Goal: Information Seeking & Learning: Learn about a topic

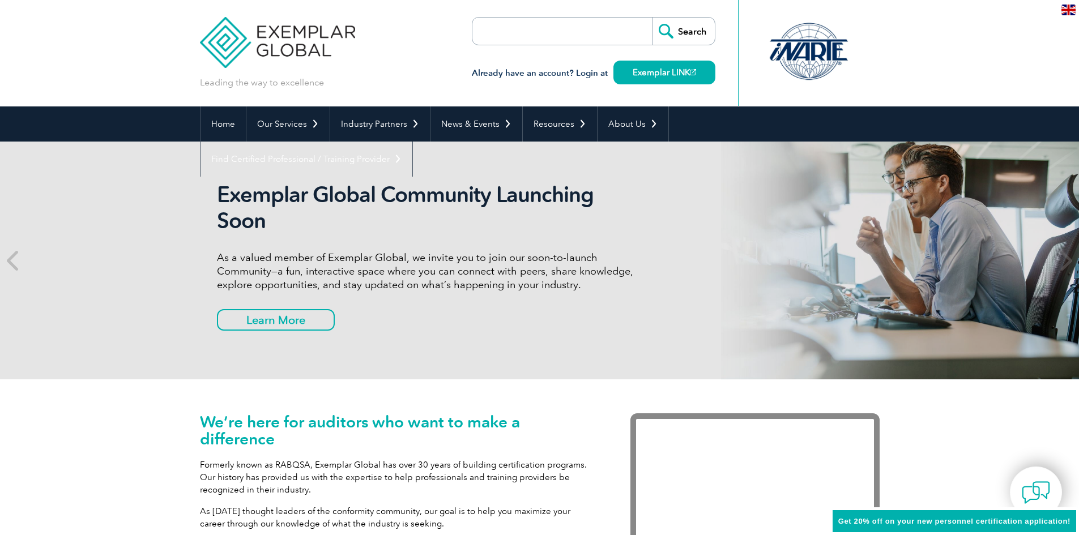
click at [505, 38] on input "search" at bounding box center [537, 31] width 119 height 27
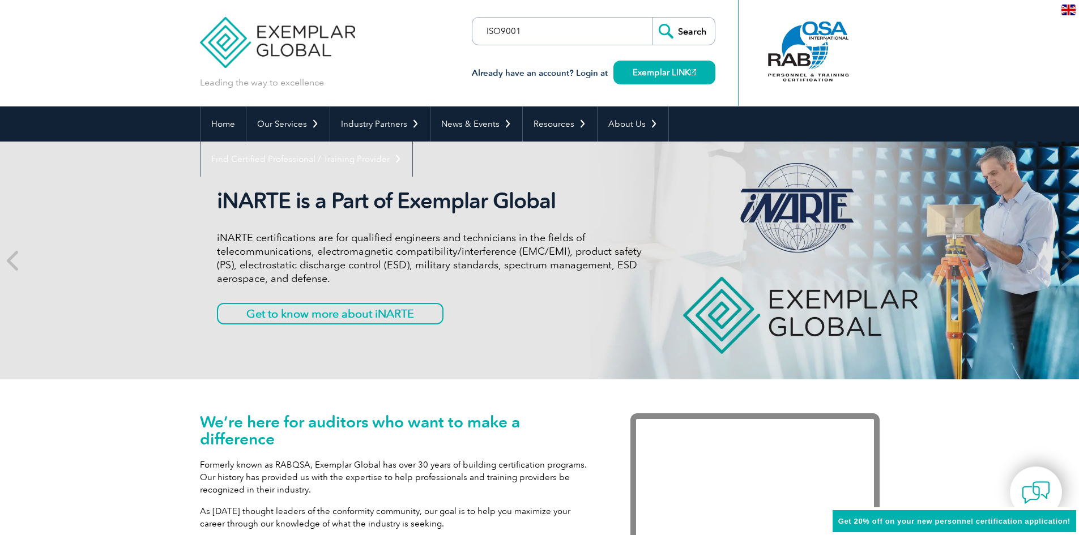
type input "ISO9001"
click at [652, 18] on input "Search" at bounding box center [683, 31] width 62 height 27
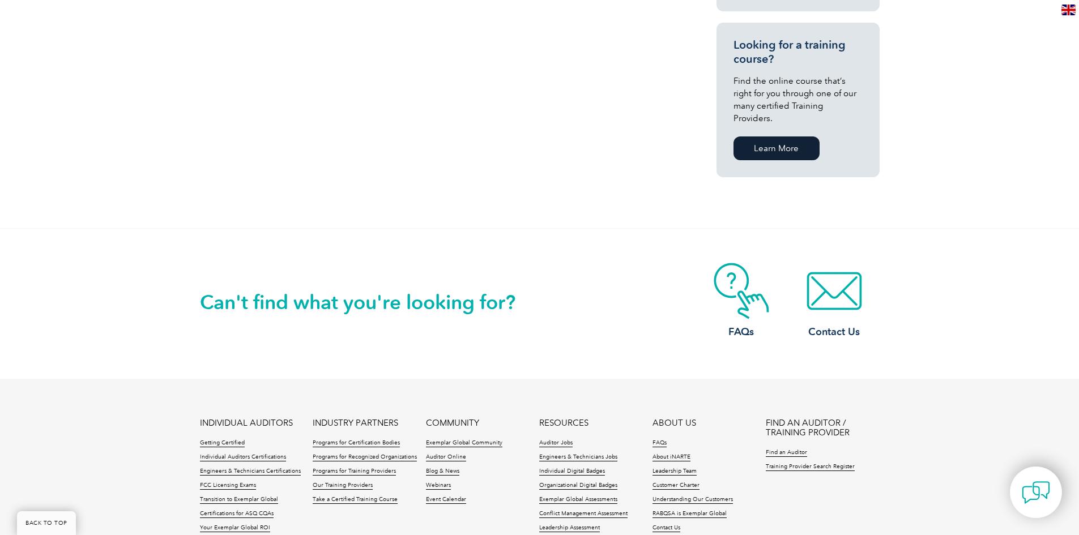
scroll to position [849, 0]
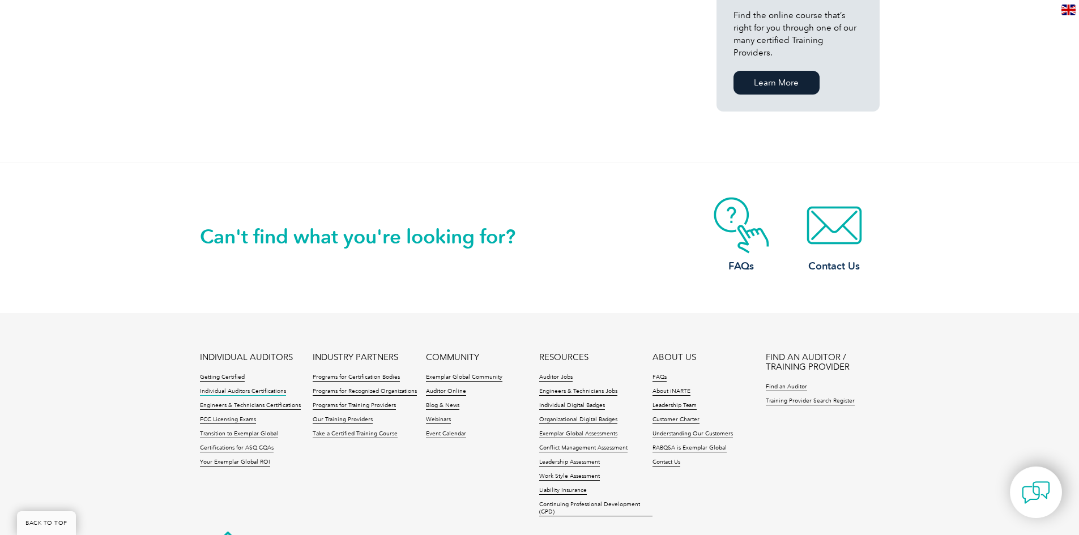
click at [224, 388] on link "Individual Auditors Certifications" at bounding box center [243, 392] width 86 height 8
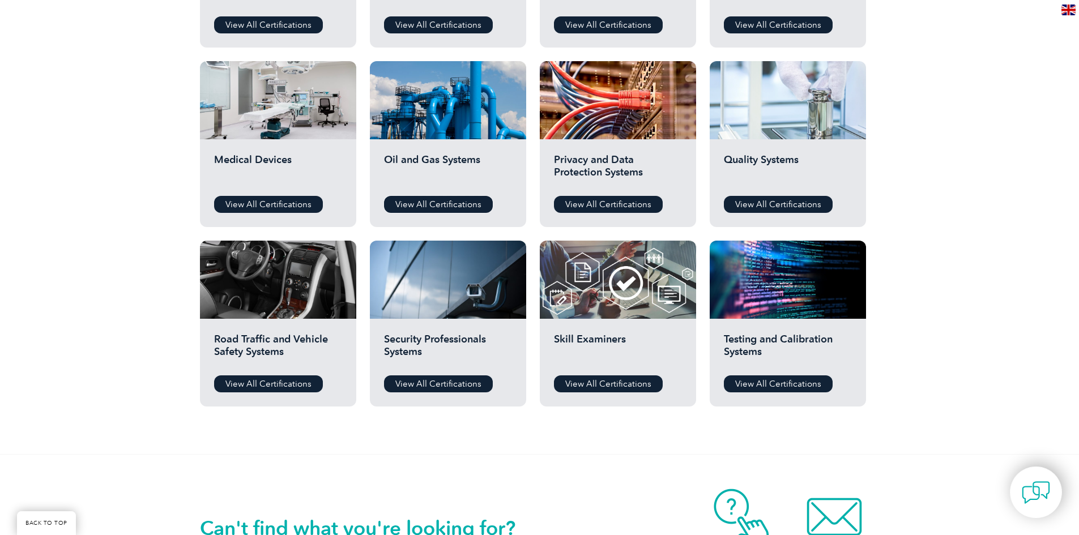
scroll to position [736, 0]
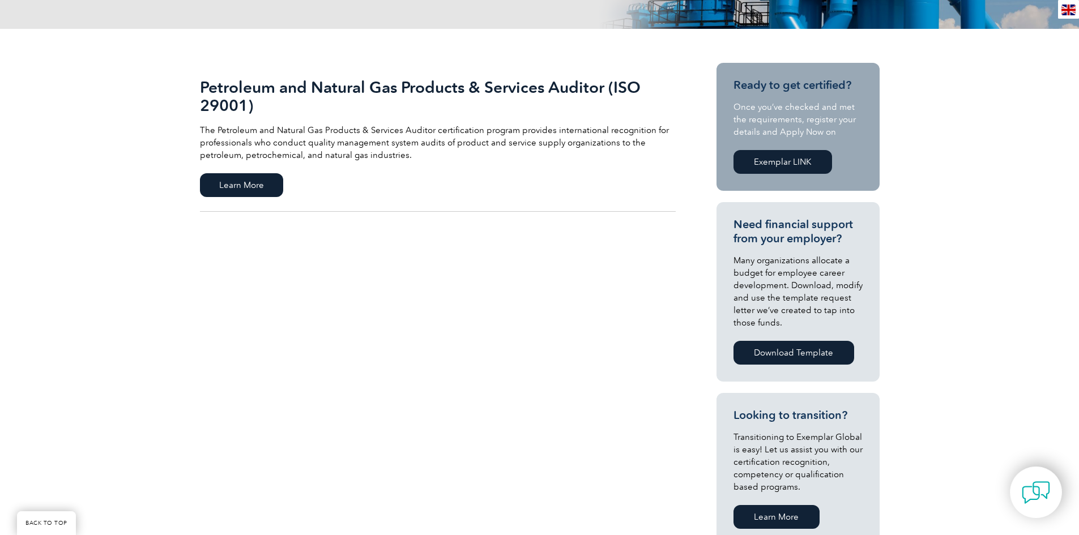
scroll to position [226, 0]
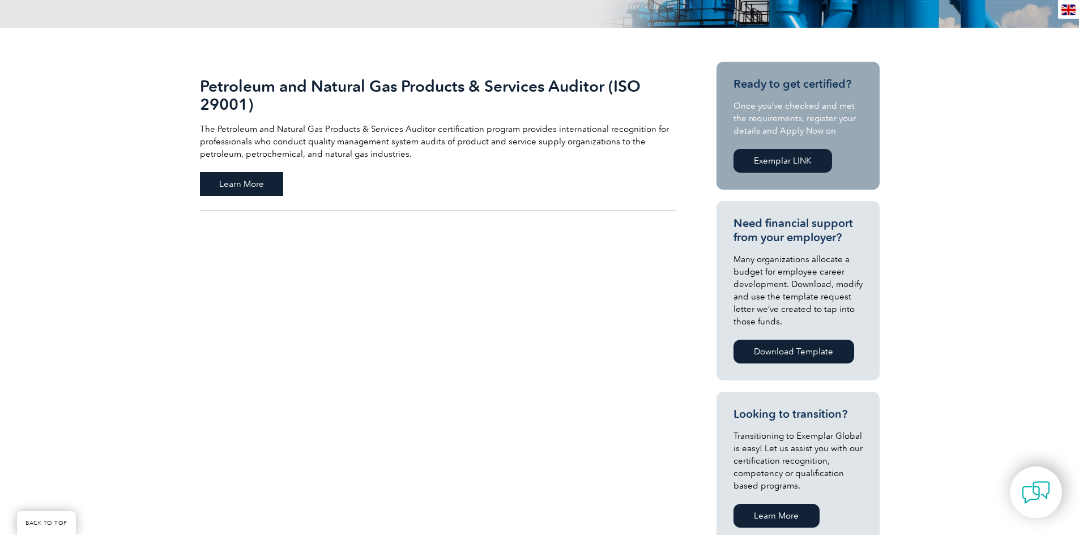
click at [246, 190] on span "Learn More" at bounding box center [241, 184] width 83 height 24
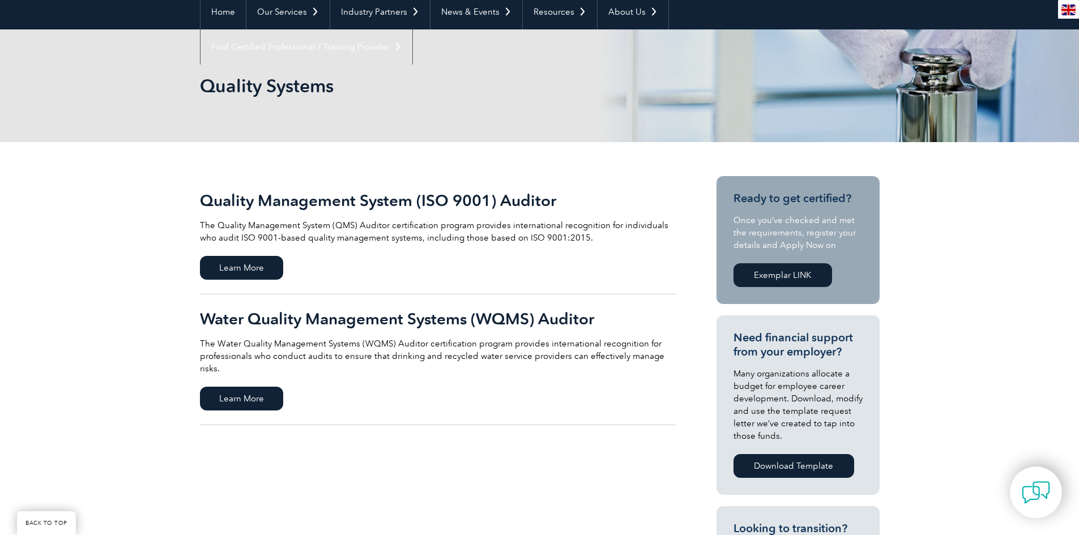
scroll to position [113, 0]
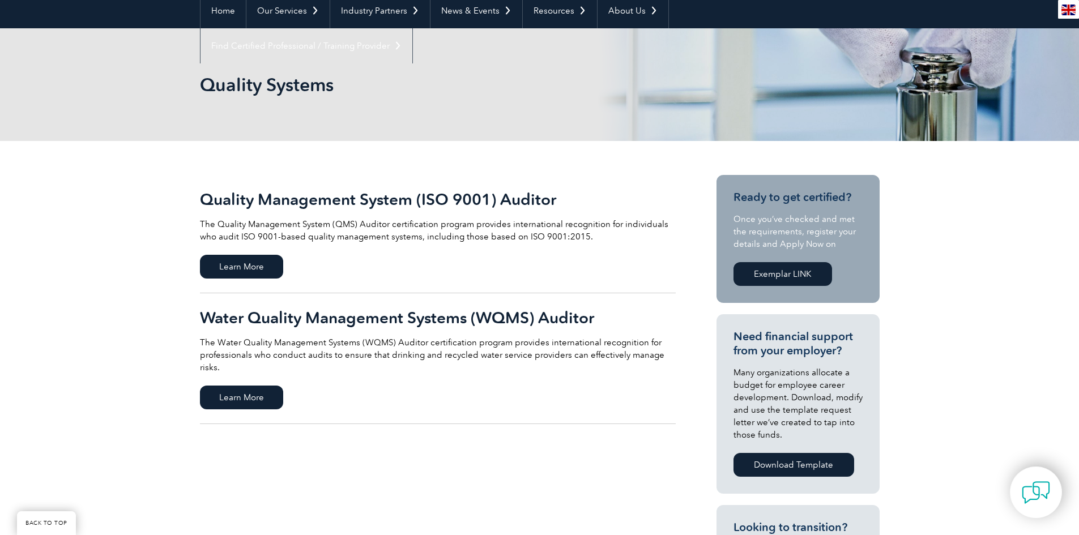
click at [268, 206] on h2 "Quality Management System (ISO 9001) Auditor" at bounding box center [438, 199] width 476 height 18
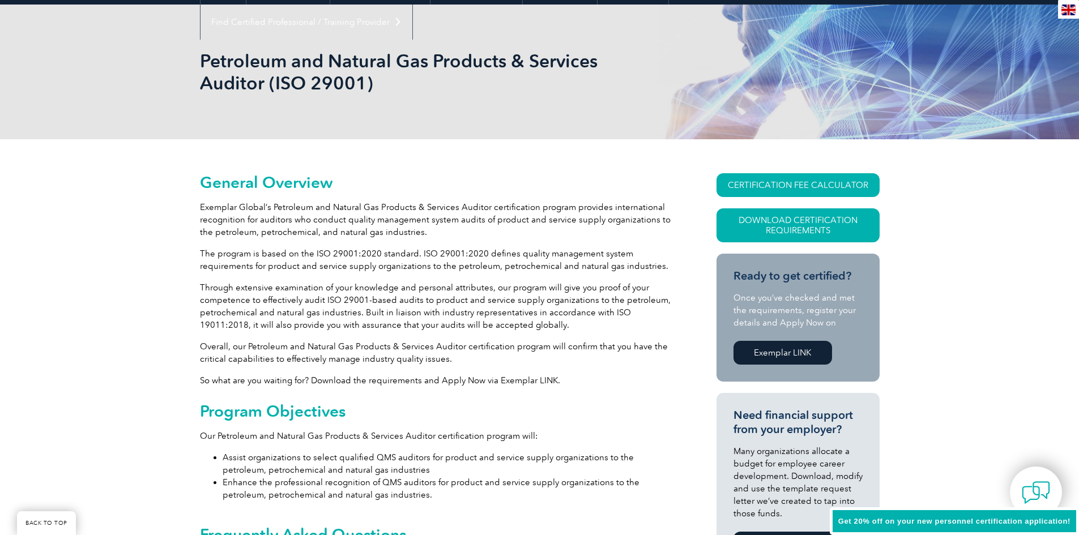
scroll to position [170, 0]
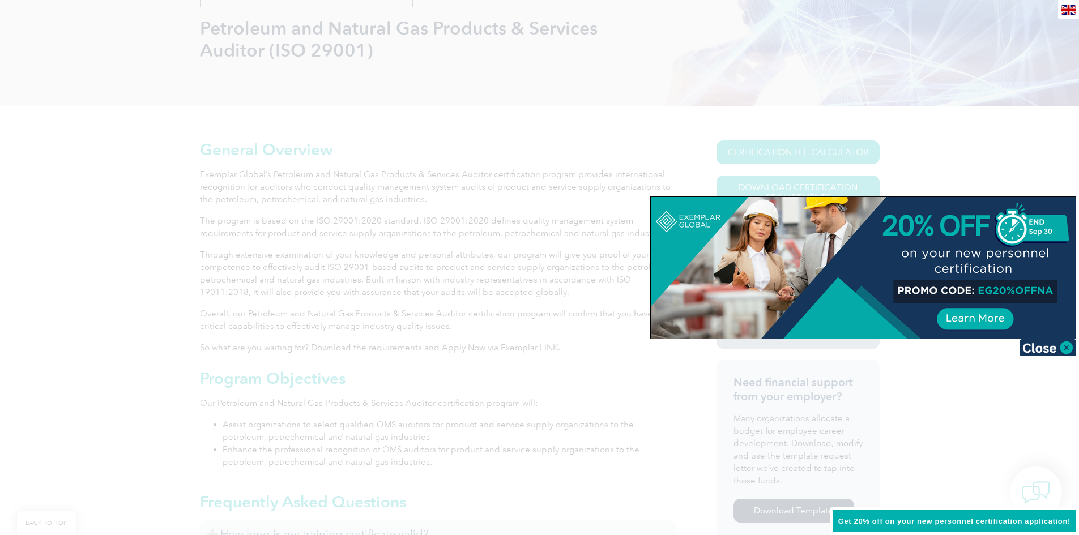
click at [271, 213] on div at bounding box center [539, 267] width 1079 height 535
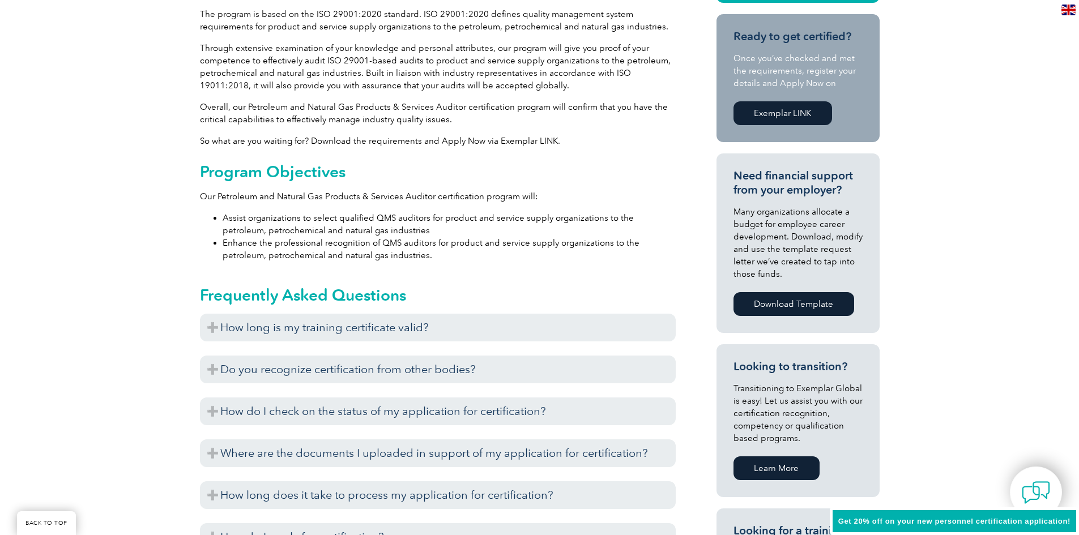
scroll to position [396, 0]
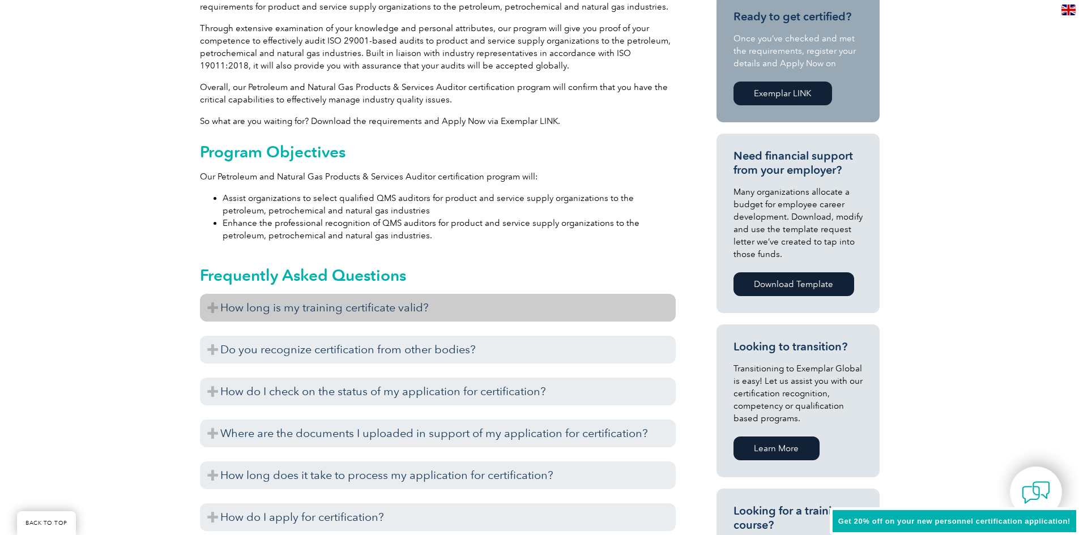
click at [218, 310] on h3 "How long is my training certificate valid?" at bounding box center [438, 308] width 476 height 28
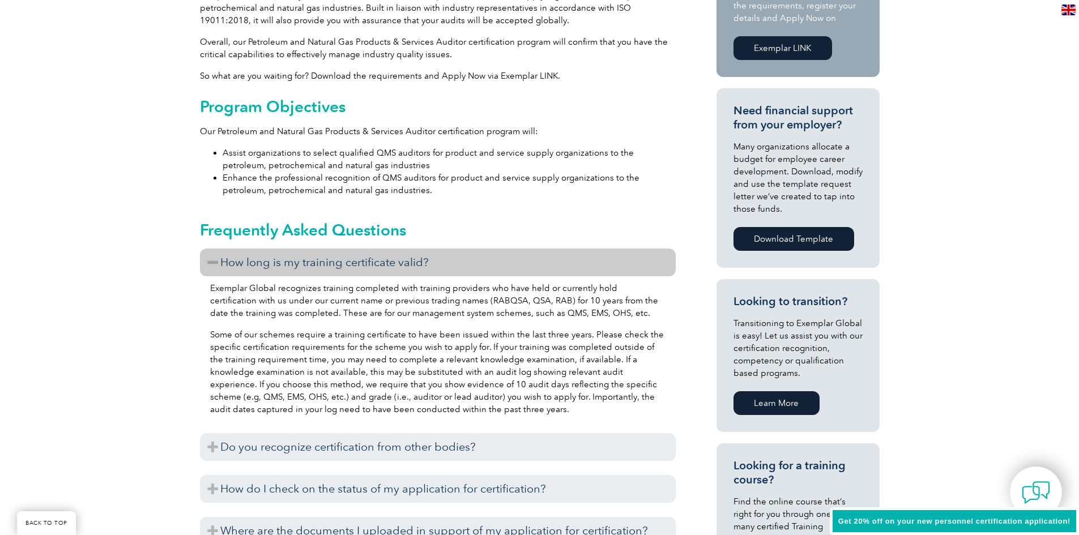
scroll to position [566, 0]
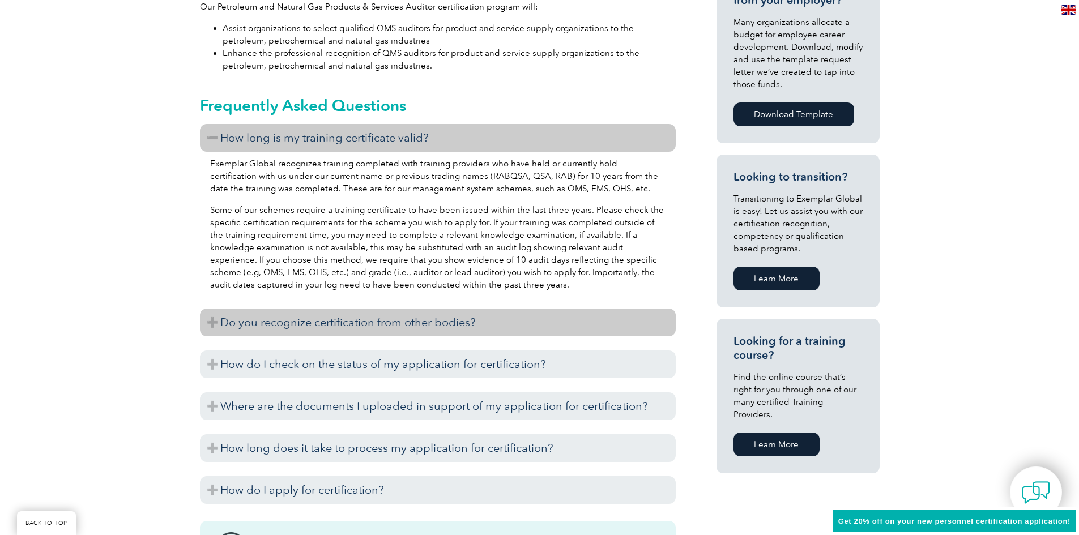
click at [231, 323] on h3 "Do you recognize certification from other bodies?" at bounding box center [438, 323] width 476 height 28
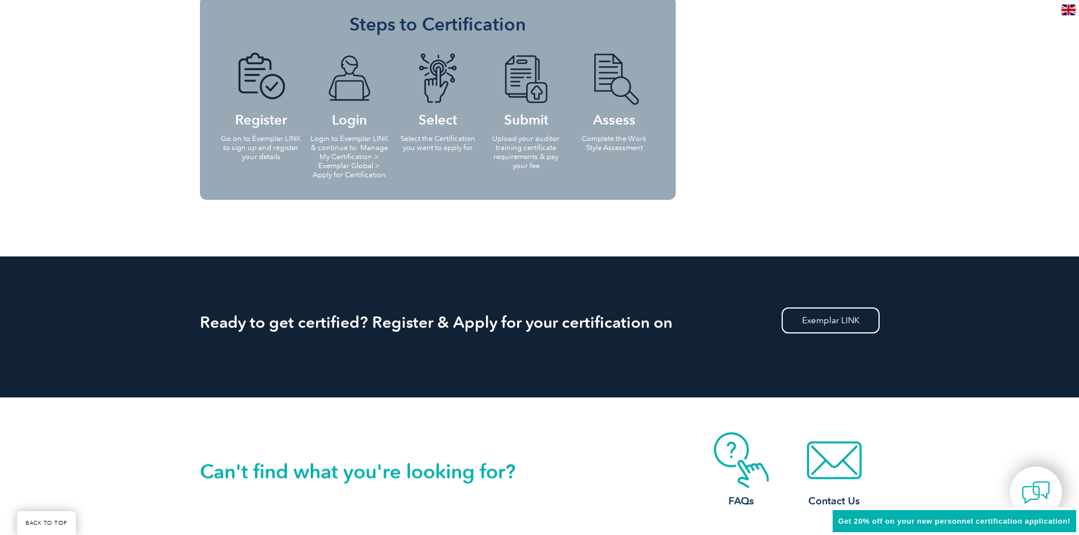
scroll to position [1415, 0]
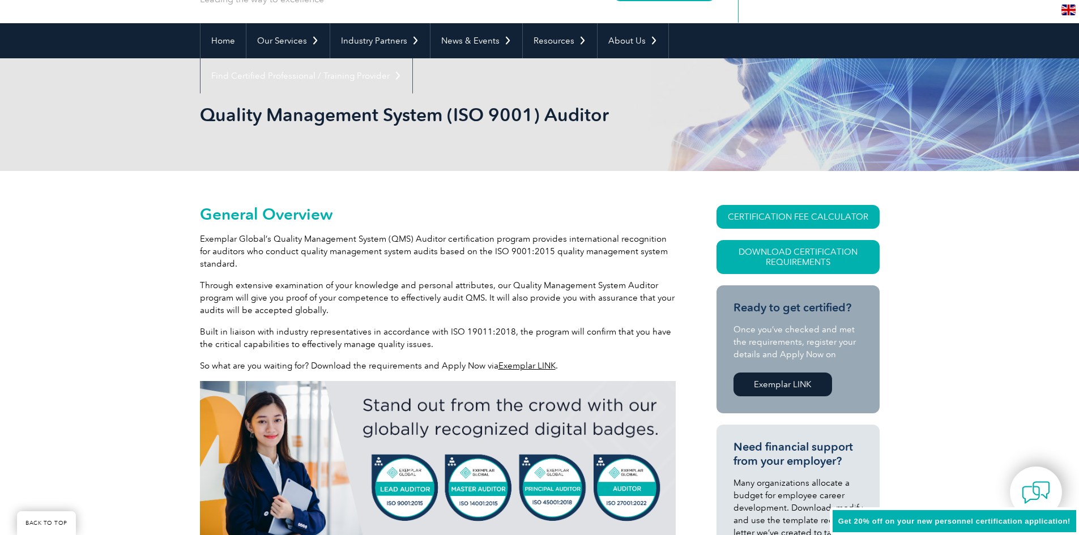
scroll to position [113, 0]
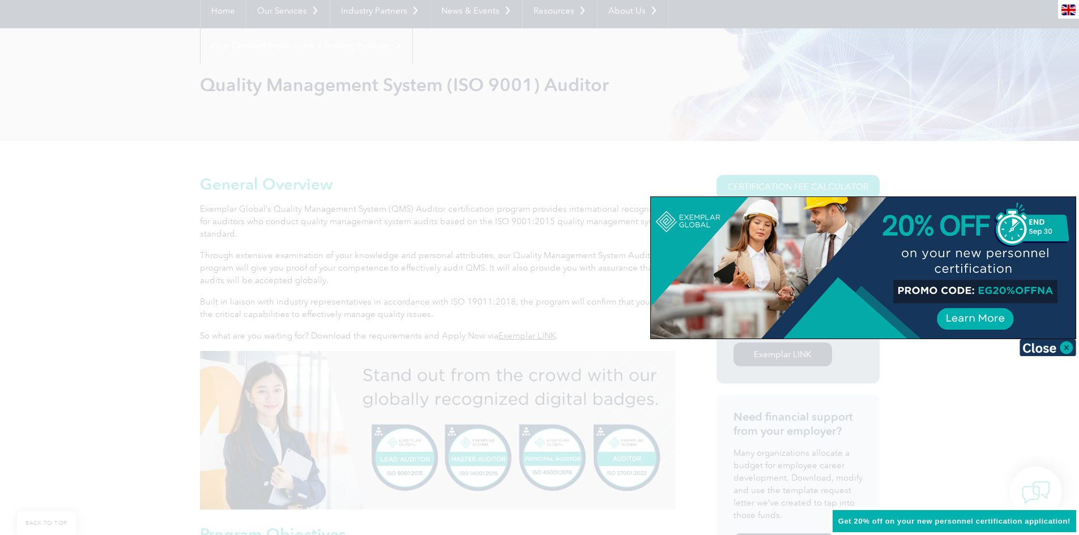
click at [411, 173] on div at bounding box center [539, 267] width 1079 height 535
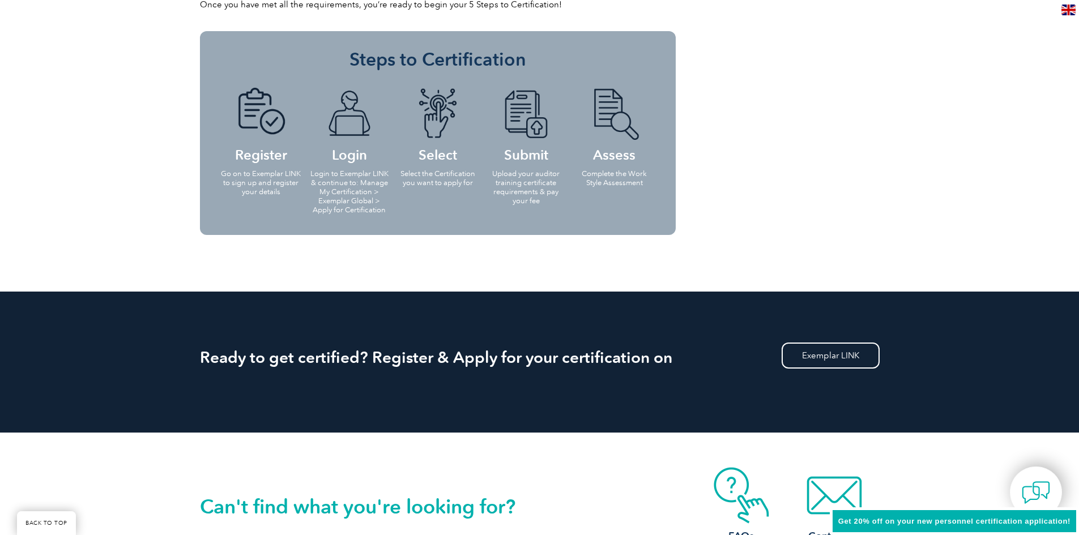
scroll to position [1359, 0]
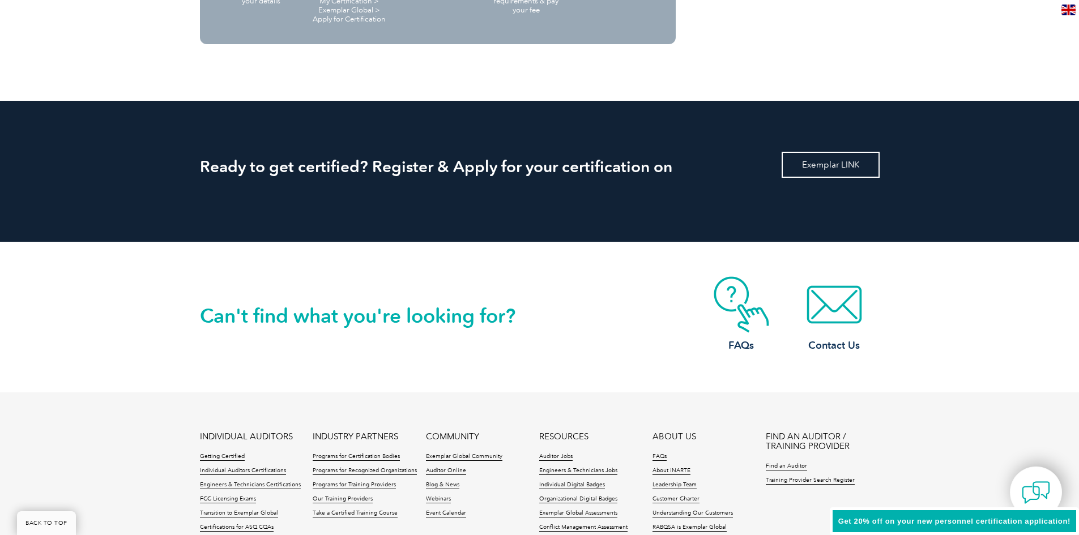
click at [836, 165] on link "Exemplar LINK" at bounding box center [830, 165] width 98 height 26
